Goal: Find specific page/section: Find specific page/section

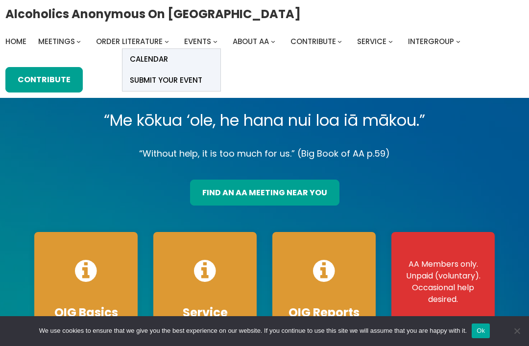
click at [158, 62] on span "Calendar" at bounding box center [149, 59] width 38 height 14
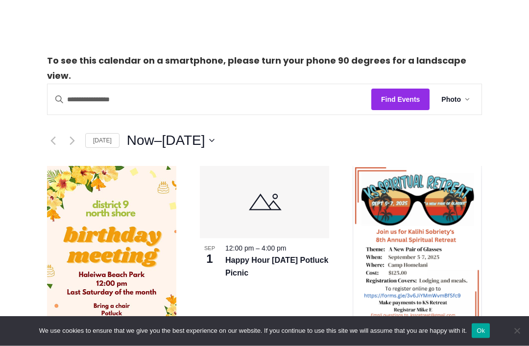
scroll to position [180, 0]
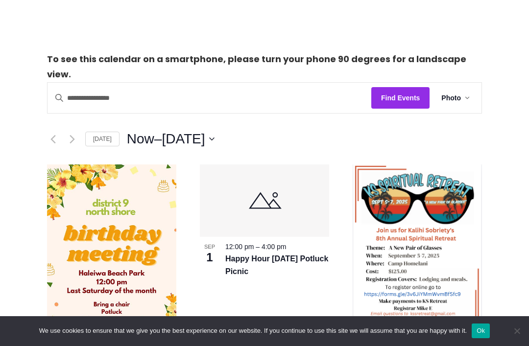
click at [214, 129] on button "Now Now – [DATE] [DATE]" at bounding box center [171, 139] width 88 height 20
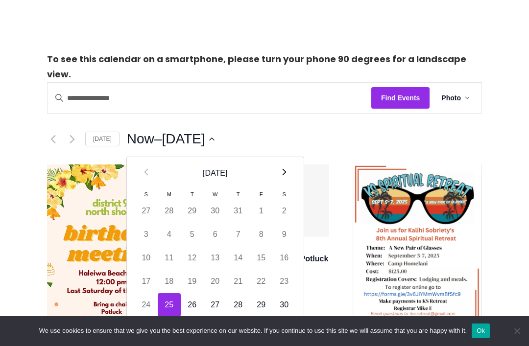
click at [290, 157] on th "Next" at bounding box center [284, 173] width 23 height 32
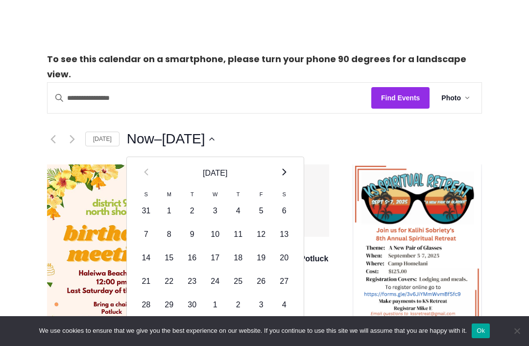
click at [285, 157] on th "Next" at bounding box center [284, 173] width 23 height 32
click at [213, 158] on th "[DATE]" at bounding box center [215, 173] width 115 height 32
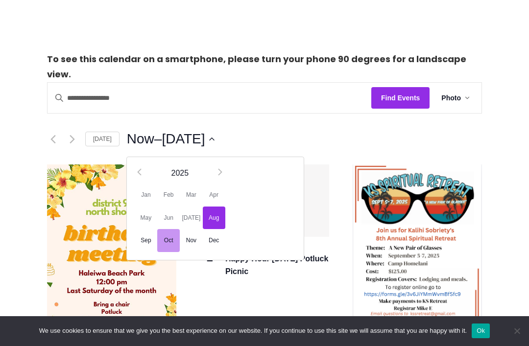
click at [165, 229] on span "Oct" at bounding box center [168, 240] width 23 height 23
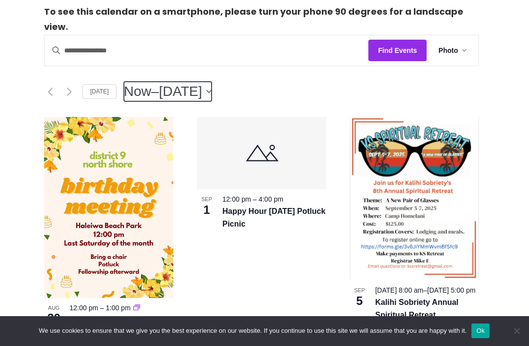
scroll to position [227, 3]
click at [202, 82] on span "[DATE]" at bounding box center [180, 92] width 43 height 20
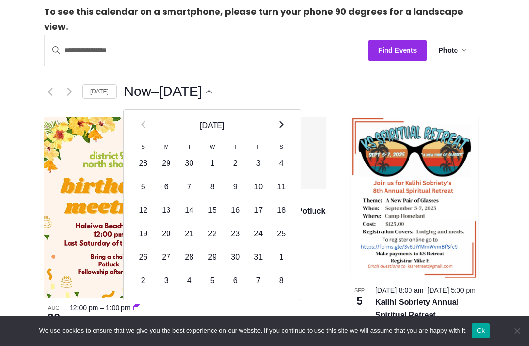
click at [279, 121] on icon "Next month" at bounding box center [281, 124] width 4 height 7
click at [279, 152] on td "1" at bounding box center [281, 163] width 23 height 23
type input "*********"
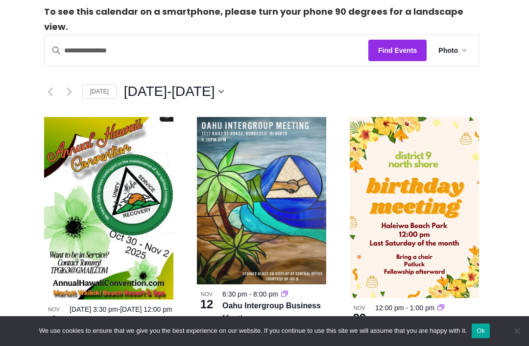
click at [50, 87] on icon "Previous Events" at bounding box center [49, 91] width 5 height 9
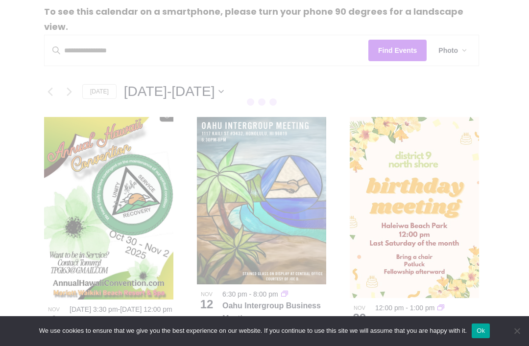
click at [259, 77] on div at bounding box center [262, 31] width 30 height 148
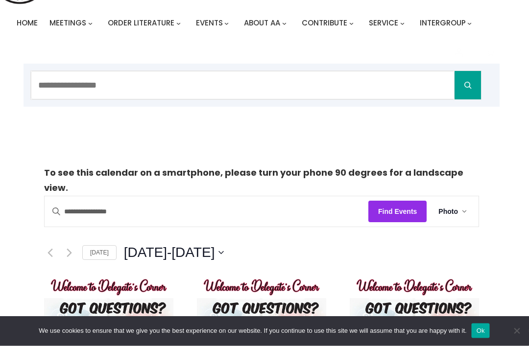
scroll to position [0, 2]
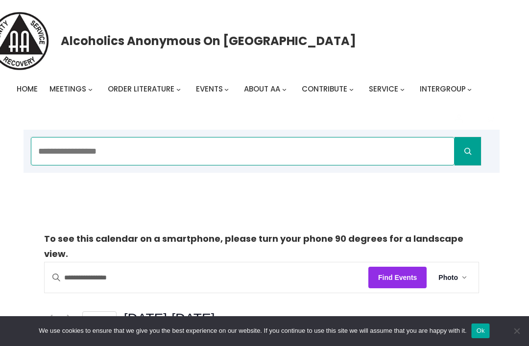
click at [103, 155] on input "Search" at bounding box center [242, 151] width 423 height 28
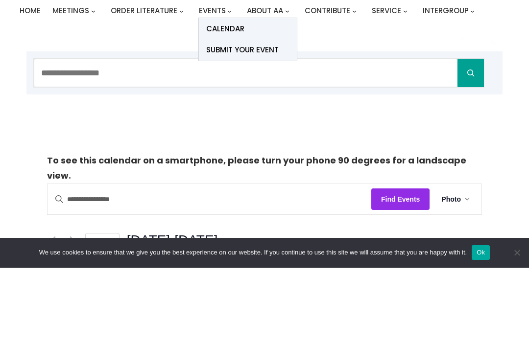
click at [229, 100] on span "Calendar" at bounding box center [225, 107] width 38 height 14
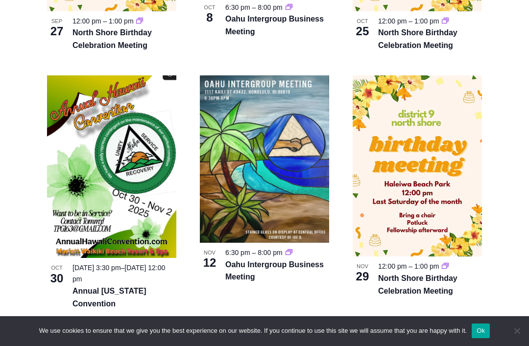
scroll to position [1048, 0]
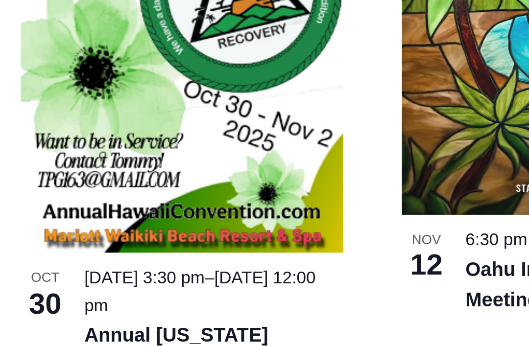
click at [97, 275] on link "Annual [US_STATE] Convention" at bounding box center [109, 285] width 74 height 21
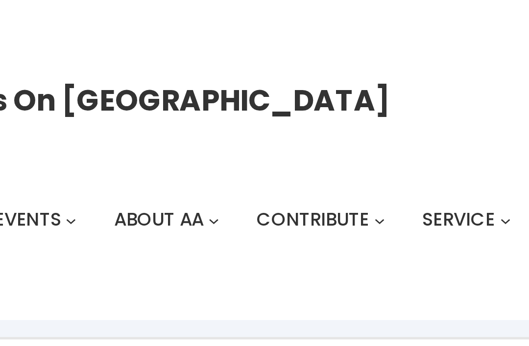
scroll to position [0, 0]
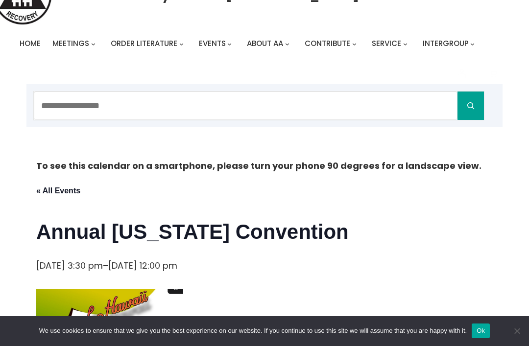
scroll to position [0, 7]
